Goal: Task Accomplishment & Management: Use online tool/utility

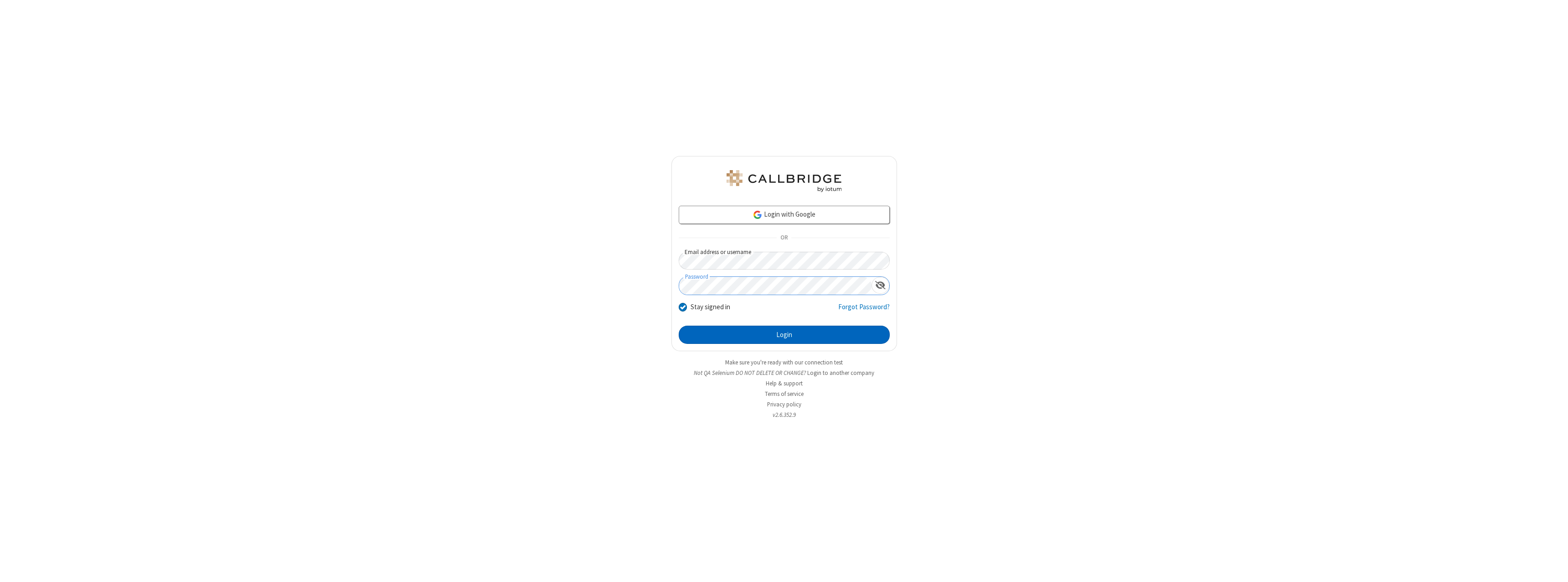
click at [784, 335] on button "Login" at bounding box center [784, 335] width 211 height 18
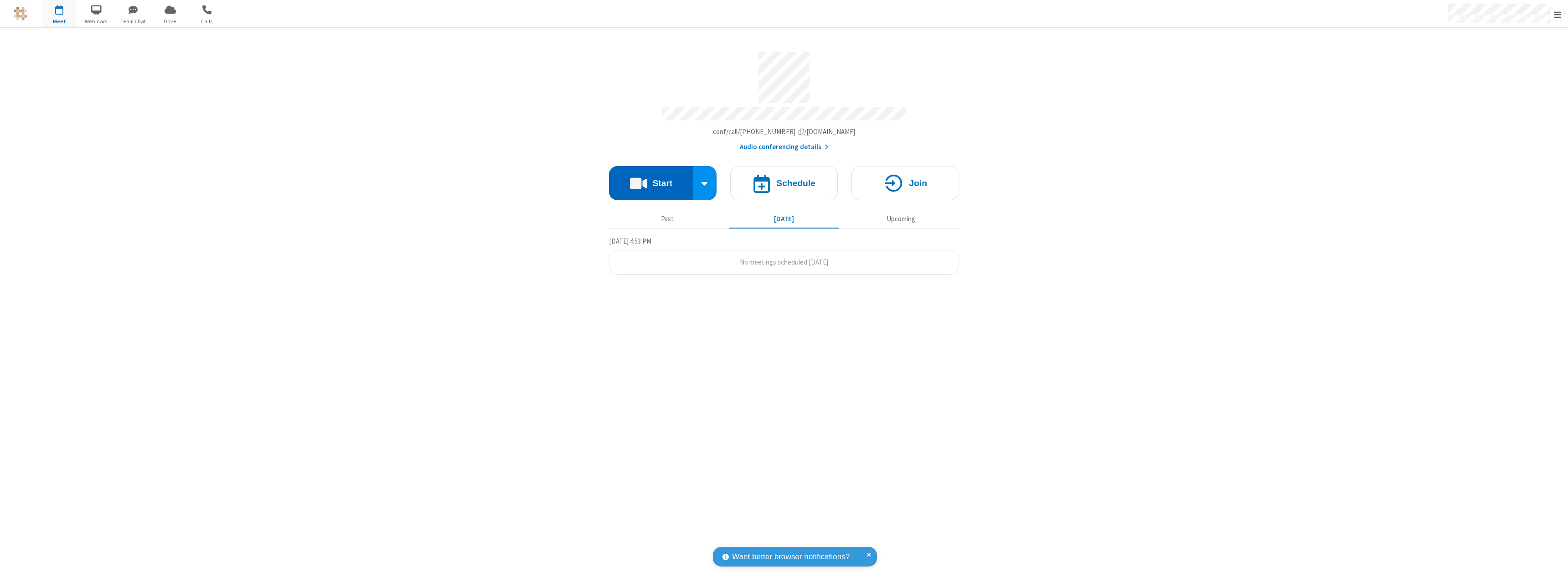
click at [651, 179] on button "Start" at bounding box center [651, 183] width 85 height 34
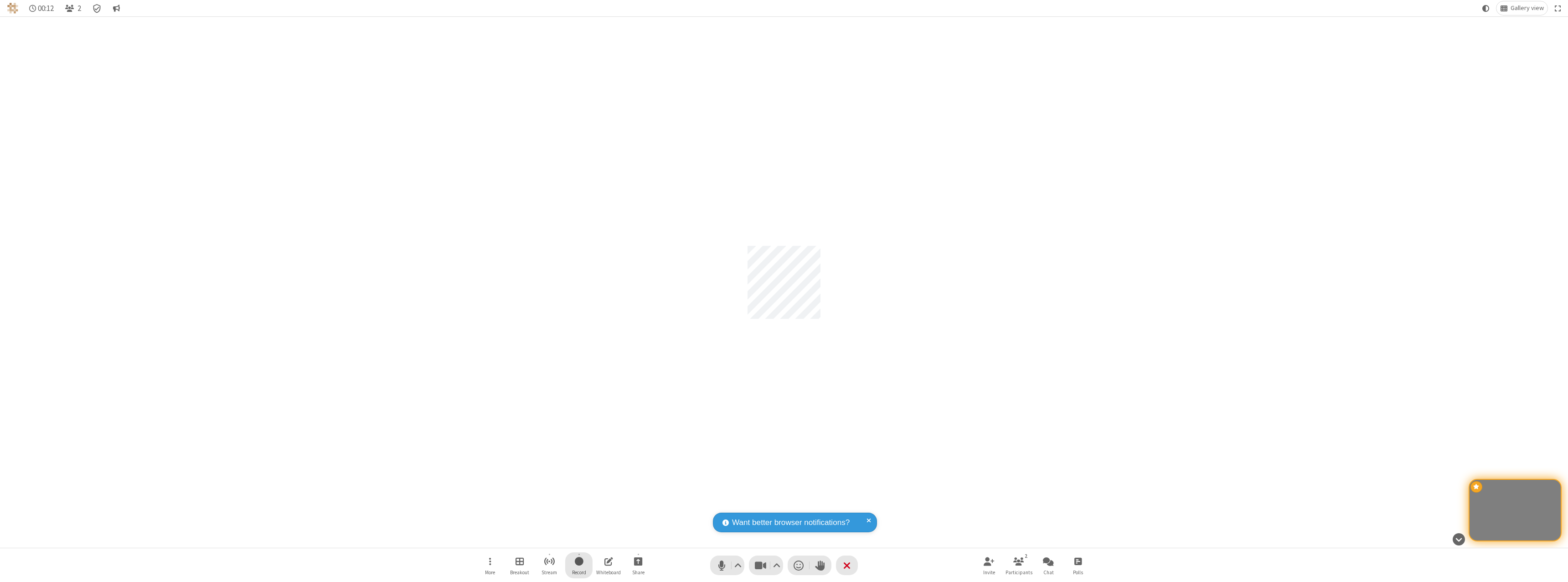
click at [579, 565] on span "Start recording" at bounding box center [579, 561] width 9 height 12
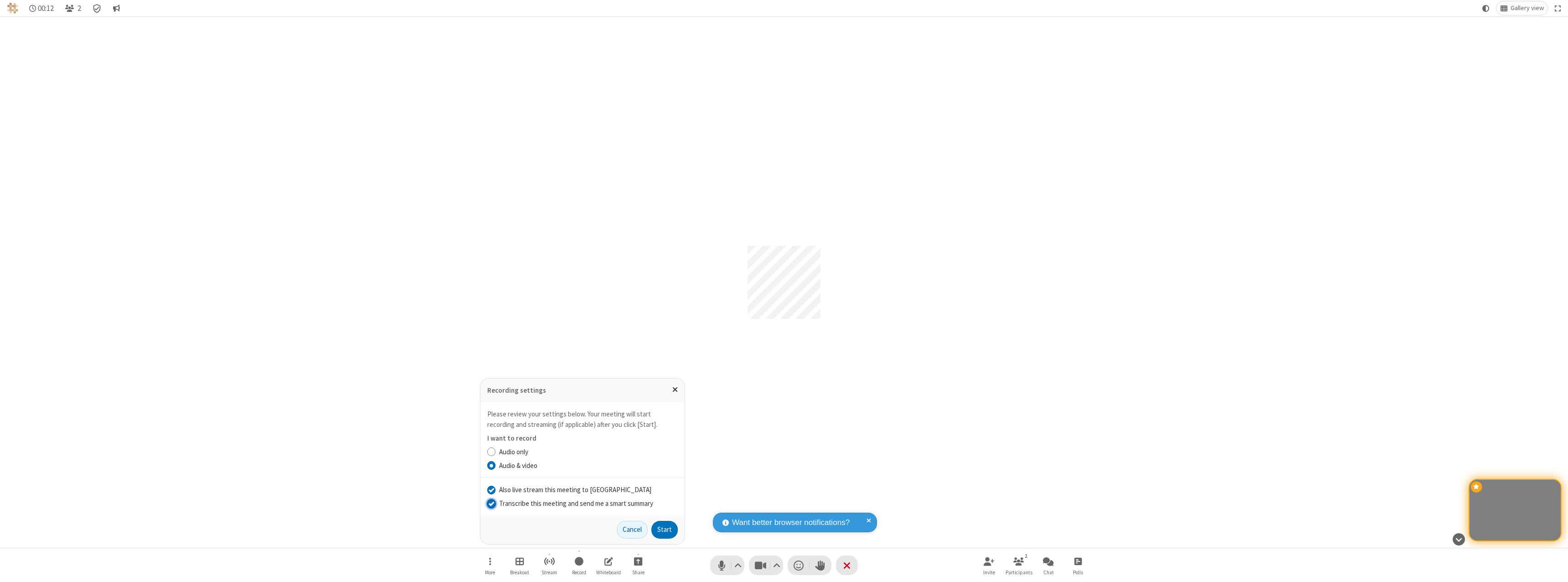
click at [491, 503] on input "Transcribe this meeting and send me a smart summary" at bounding box center [492, 503] width 9 height 10
click at [588, 451] on label "Audio only" at bounding box center [589, 452] width 179 height 10
click at [496, 451] on input "Audio only" at bounding box center [492, 452] width 9 height 10
click at [665, 529] on button "Start" at bounding box center [664, 530] width 26 height 18
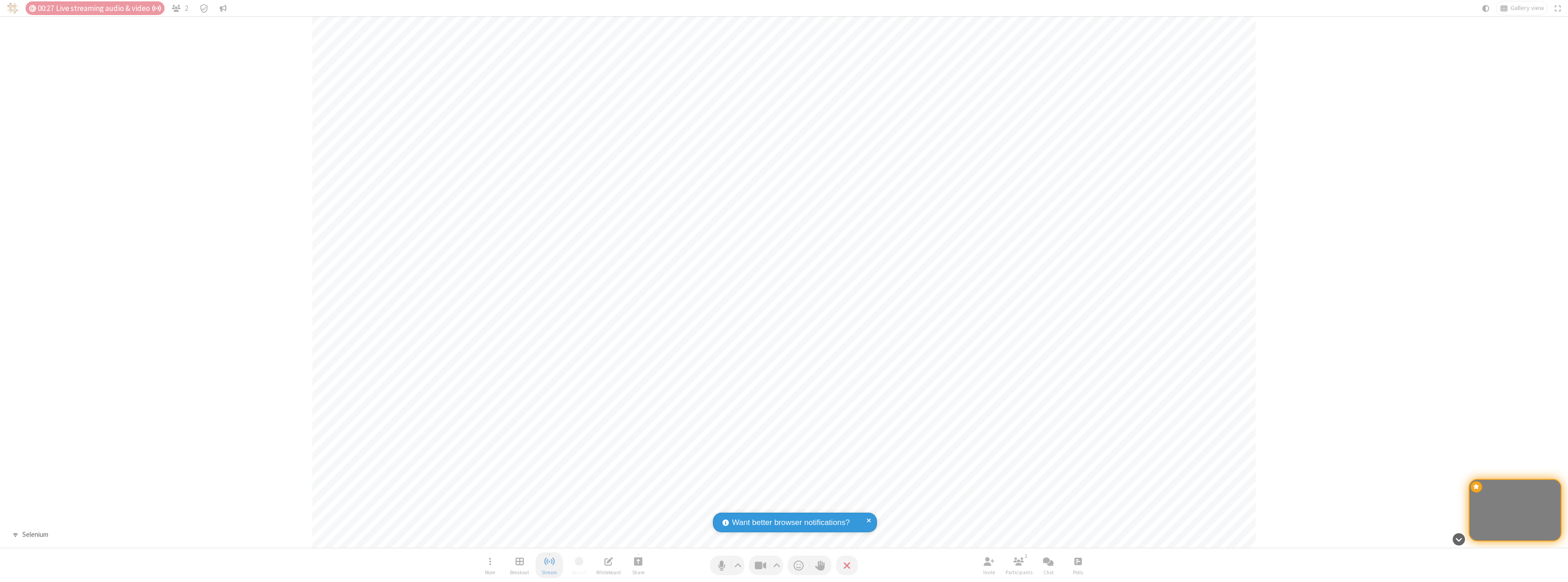
click at [549, 565] on span "Stop streaming" at bounding box center [549, 561] width 12 height 12
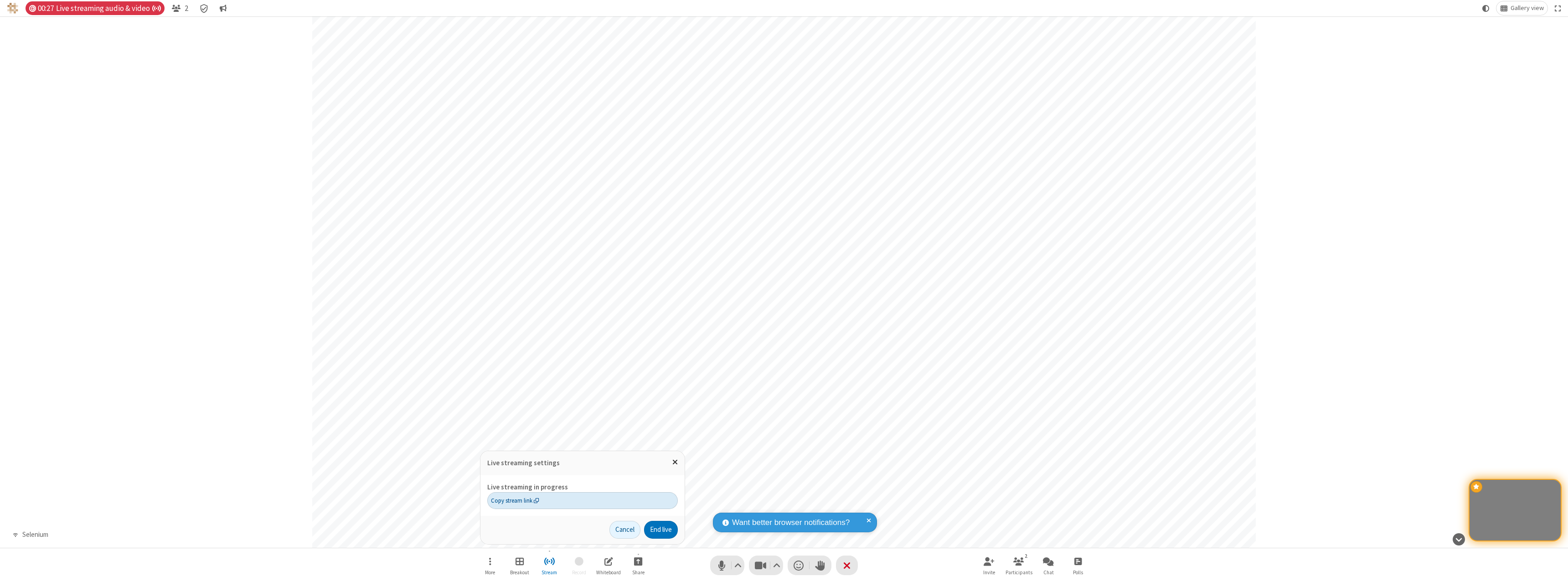
click at [514, 500] on span "Copy stream link" at bounding box center [514, 500] width 48 height 9
click at [674, 462] on span "Close popover" at bounding box center [675, 461] width 5 height 8
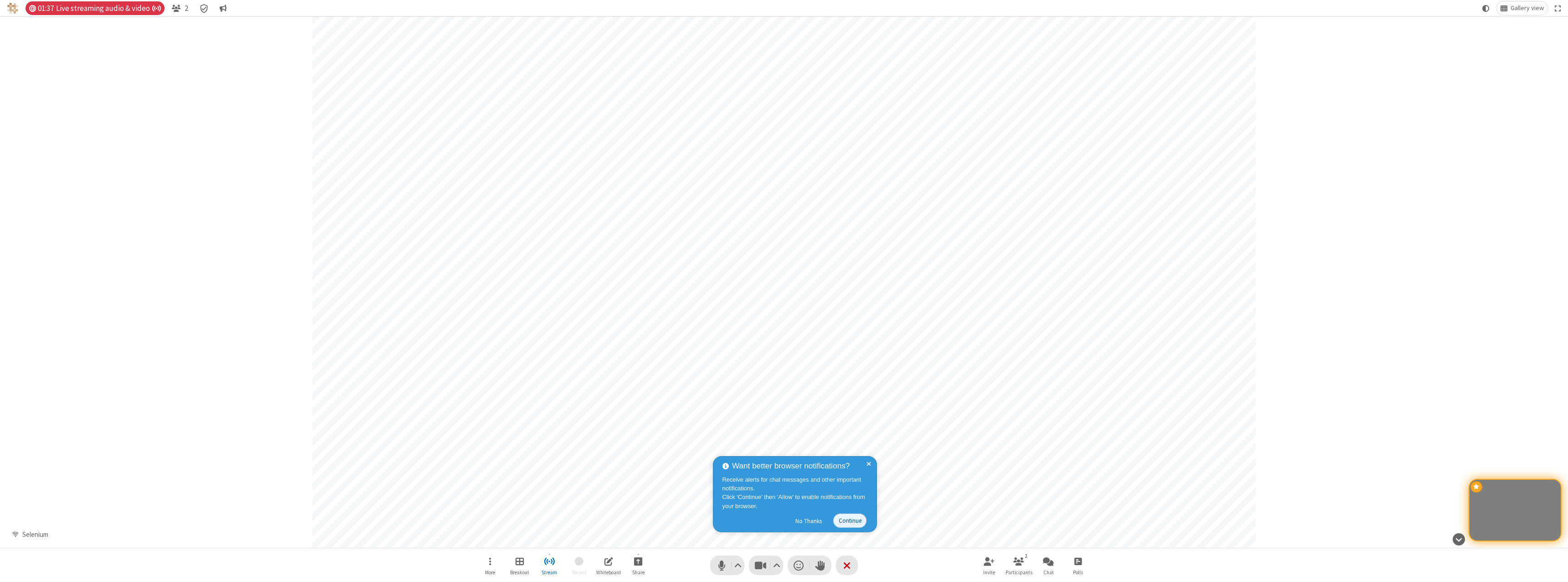
click at [270, 318] on div "Participant" at bounding box center [784, 282] width 1568 height 531
